Goal: Check status

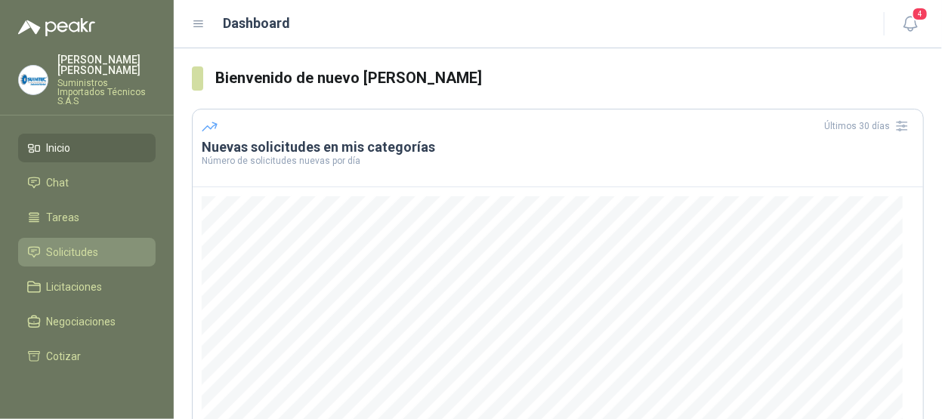
click at [58, 244] on span "Solicitudes" at bounding box center [73, 252] width 52 height 17
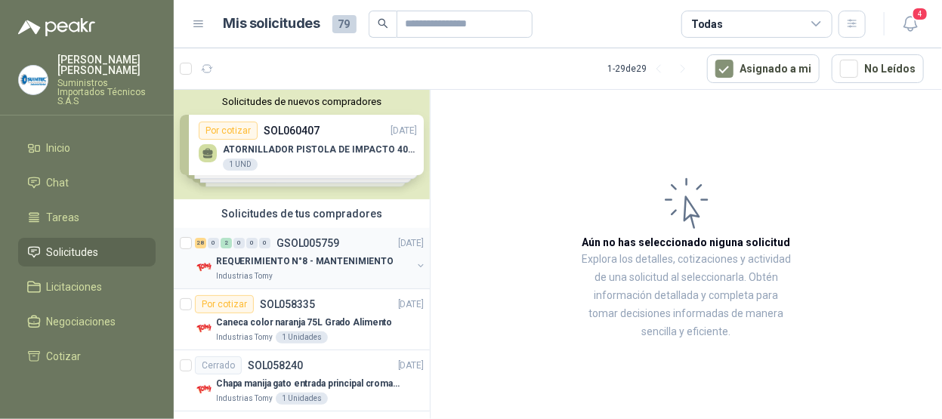
click at [318, 242] on p "GSOL005759" at bounding box center [307, 243] width 63 height 11
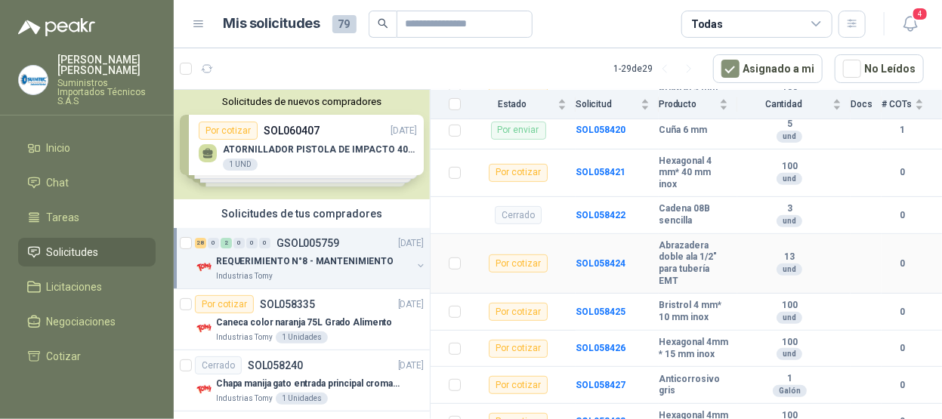
scroll to position [151, 0]
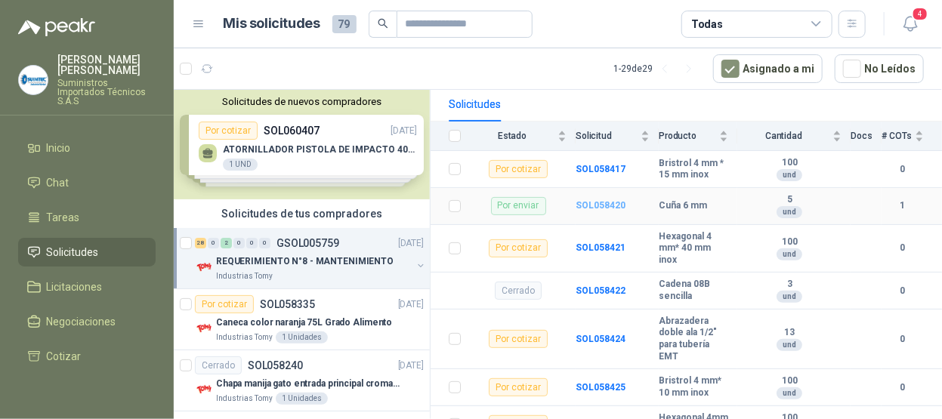
click at [605, 202] on b "SOL058420" at bounding box center [600, 205] width 50 height 11
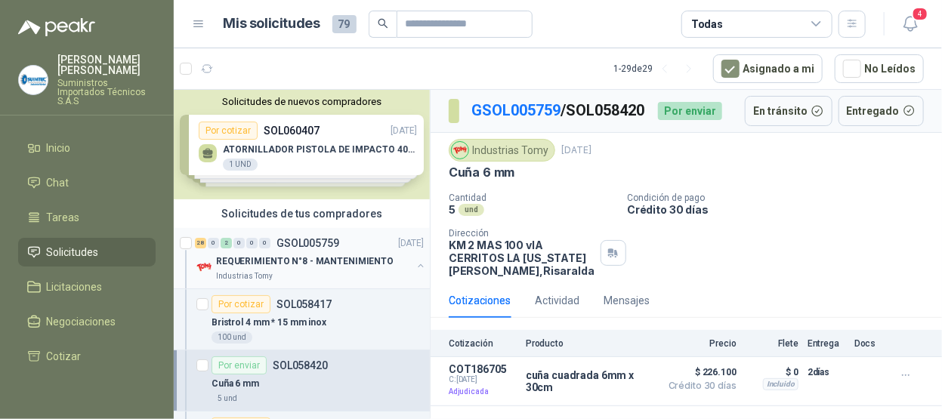
click at [301, 270] on div "Industrias Tomy" at bounding box center [314, 276] width 196 height 12
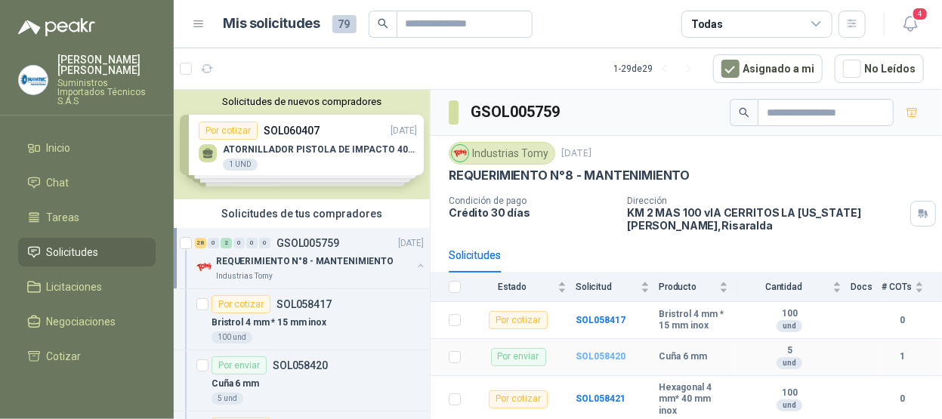
click at [591, 353] on b "SOL058420" at bounding box center [600, 356] width 50 height 11
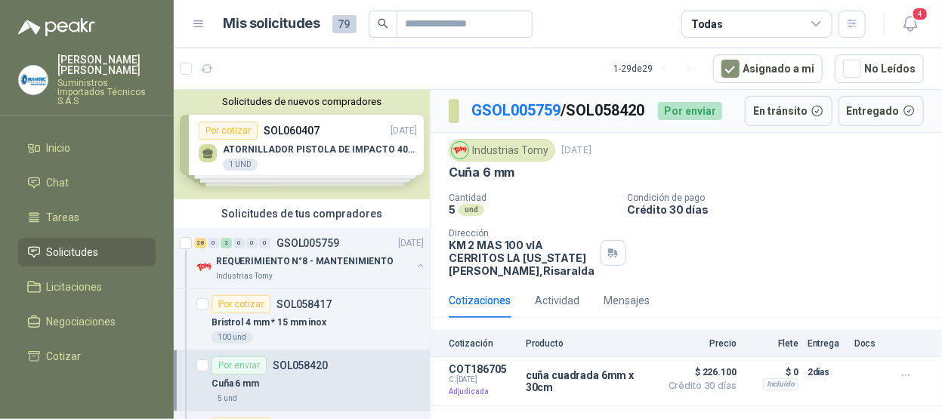
click at [77, 244] on span "Solicitudes" at bounding box center [73, 252] width 52 height 17
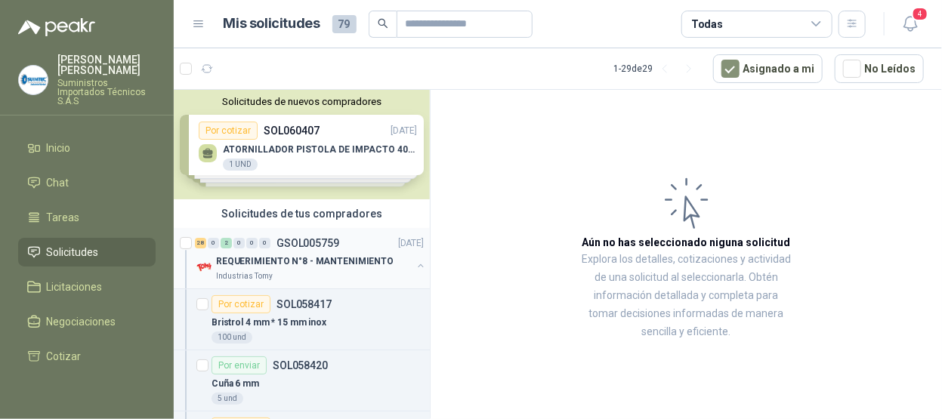
click at [348, 244] on div "28 0 2 0 0 0 GSOL005759 02/10/25" at bounding box center [311, 243] width 232 height 18
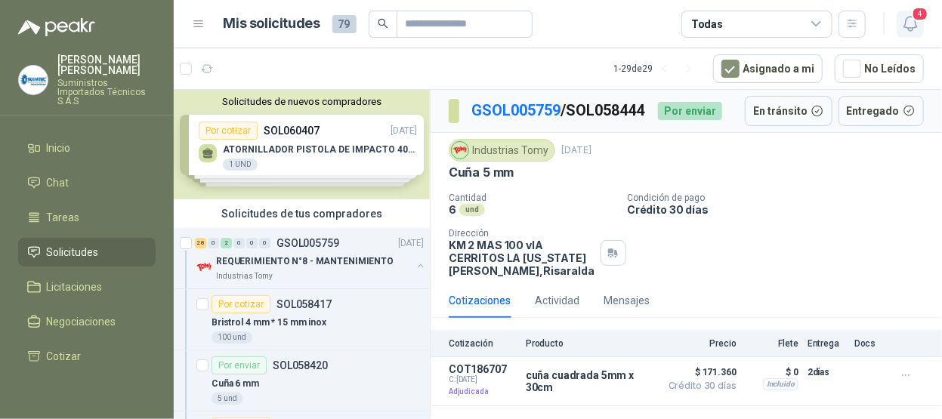
click at [917, 17] on span "4" at bounding box center [919, 14] width 17 height 14
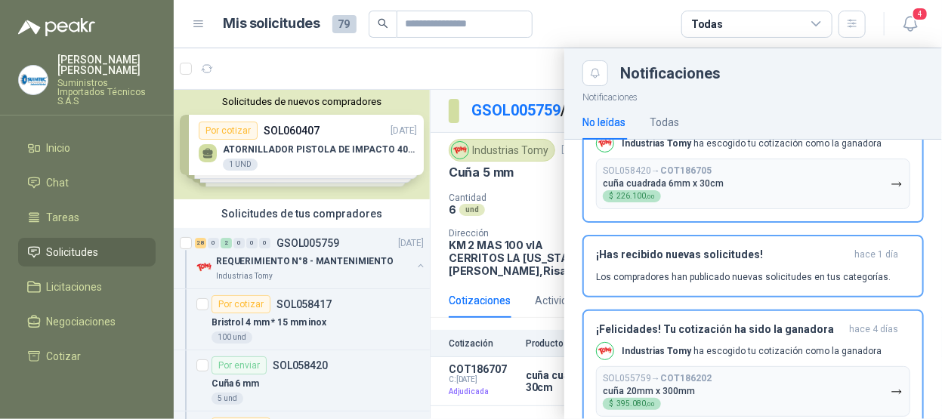
scroll to position [396, 0]
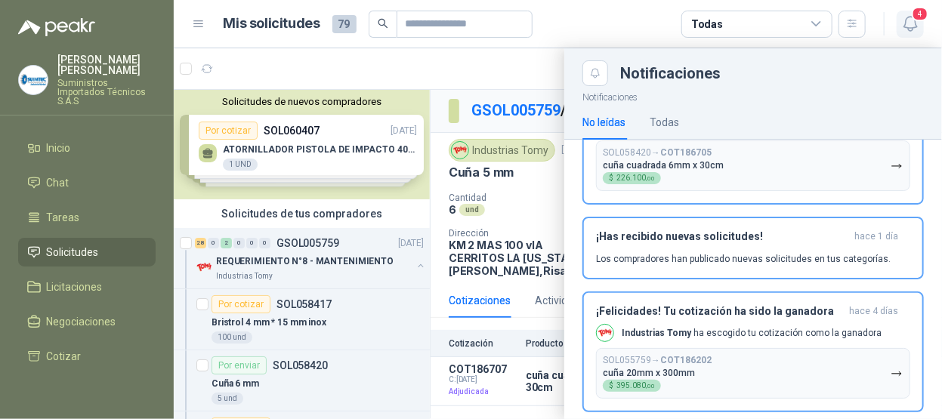
click at [913, 20] on span "4" at bounding box center [919, 14] width 17 height 14
